Goal: Use online tool/utility: Use online tool/utility

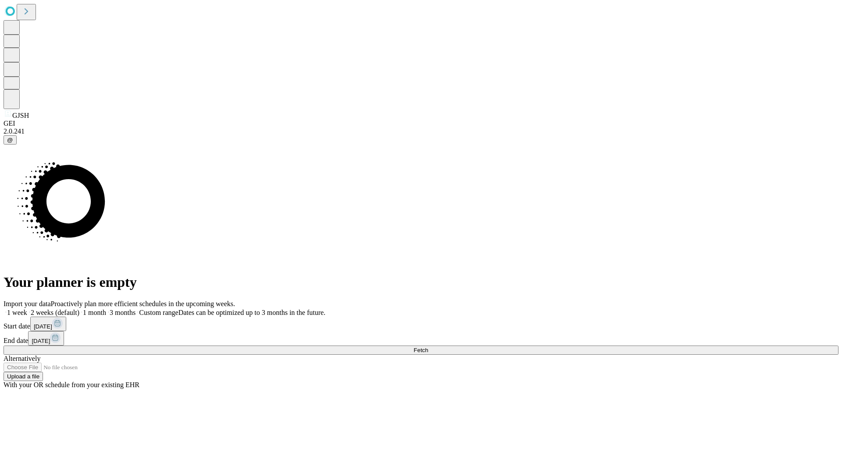
click at [428, 347] on span "Fetch" at bounding box center [420, 350] width 14 height 7
